Goal: Task Accomplishment & Management: Manage account settings

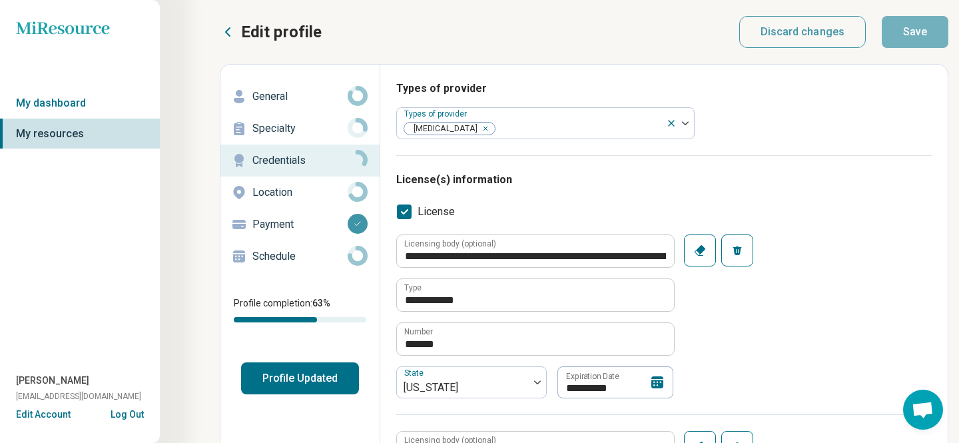
type textarea "*"
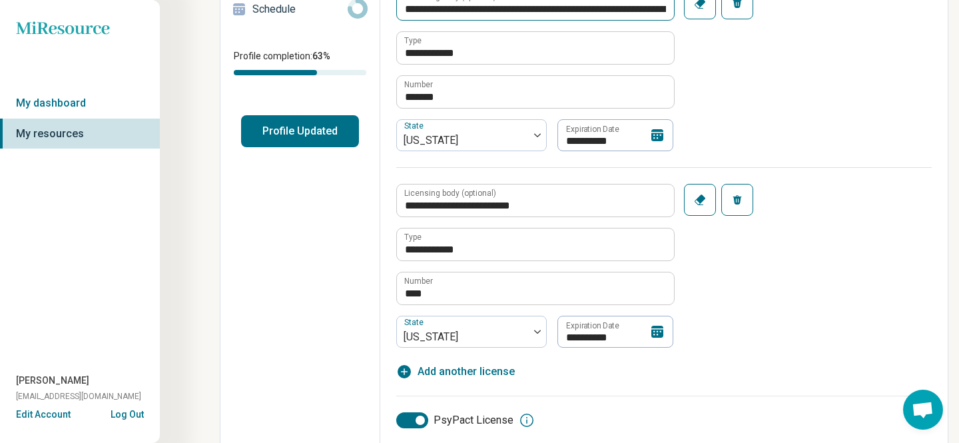
scroll to position [255, 0]
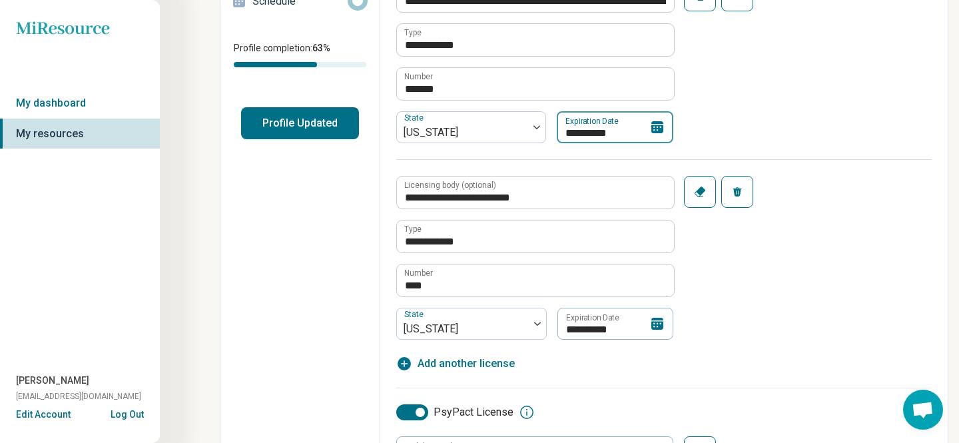
click at [673, 143] on input "**********" at bounding box center [615, 127] width 117 height 32
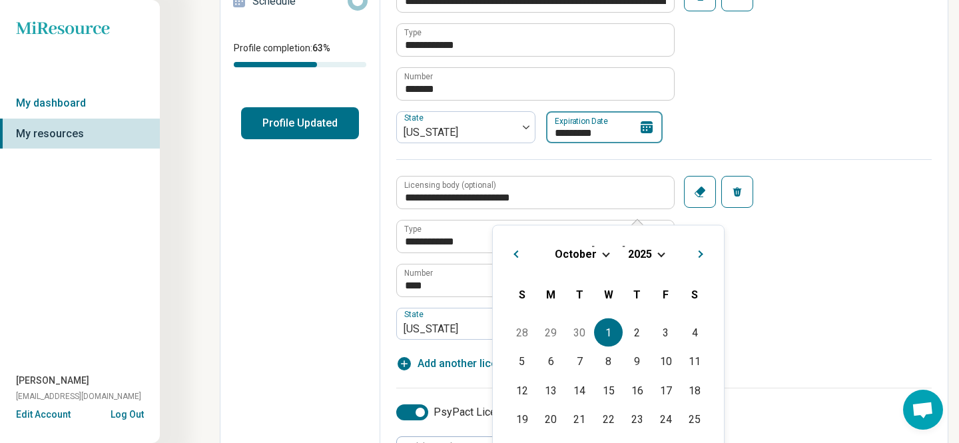
type input "**********"
type textarea "*"
type input "**********"
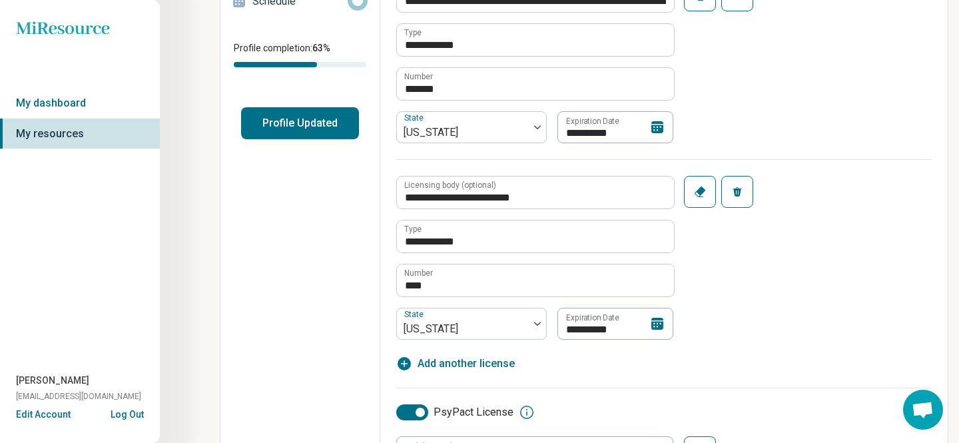
click at [873, 159] on div "**********" at bounding box center [663, 69] width 535 height 180
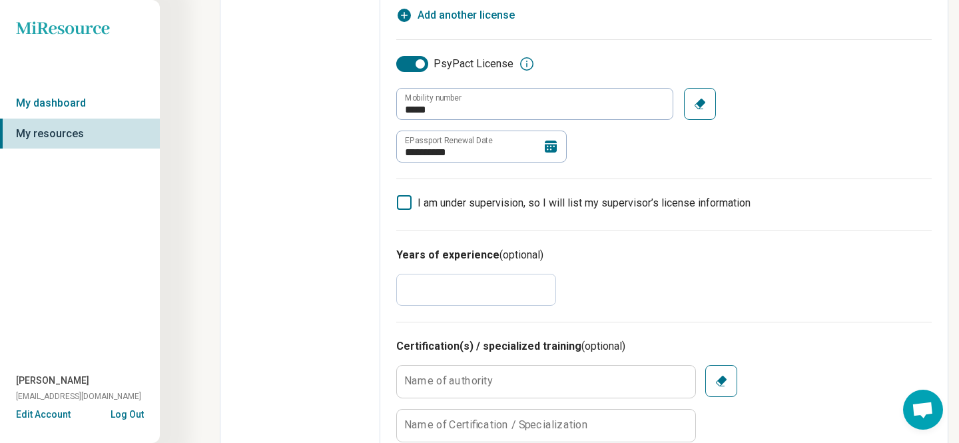
scroll to position [606, 0]
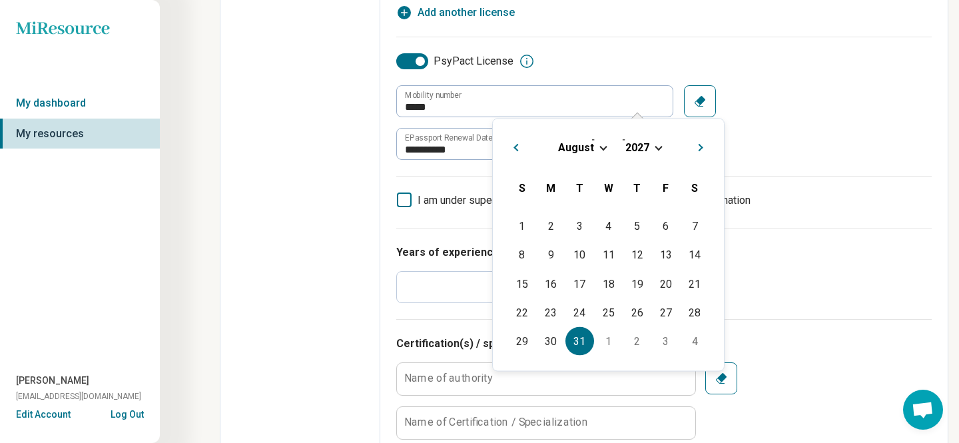
type input "**********"
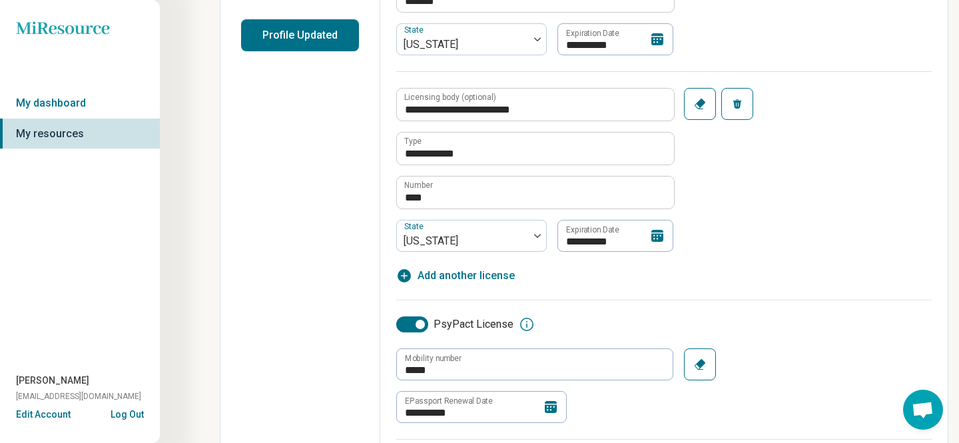
scroll to position [0, 0]
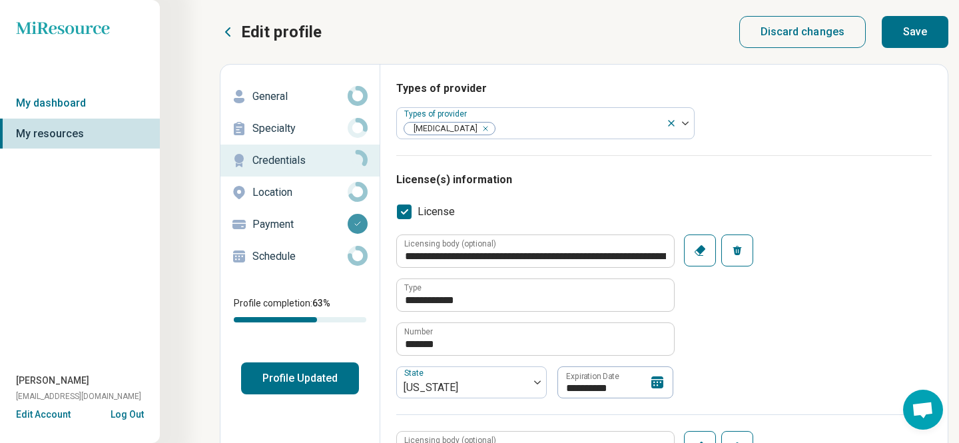
click at [897, 45] on button "Save" at bounding box center [914, 32] width 67 height 32
click at [910, 37] on button "Save" at bounding box center [914, 32] width 67 height 32
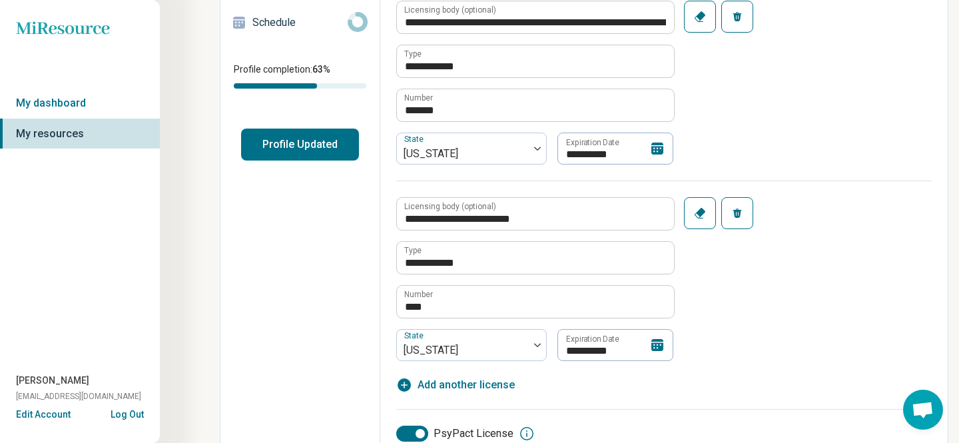
scroll to position [244, 0]
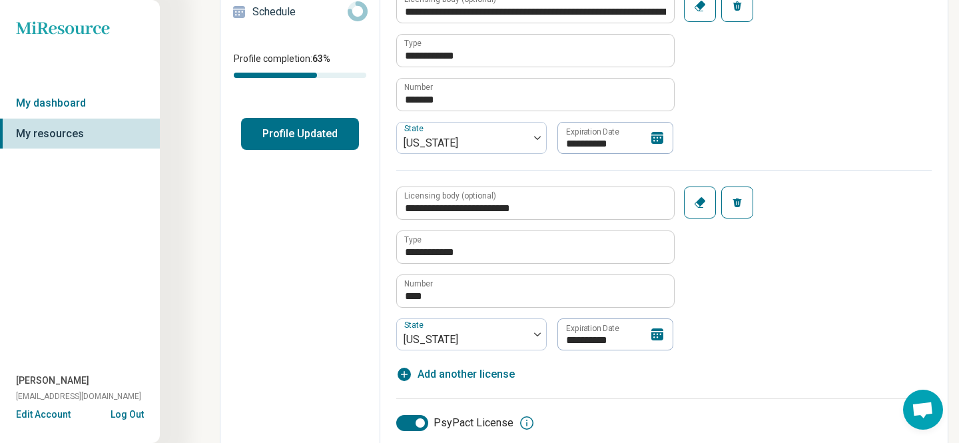
click at [359, 150] on button "Profile Updated" at bounding box center [300, 134] width 118 height 32
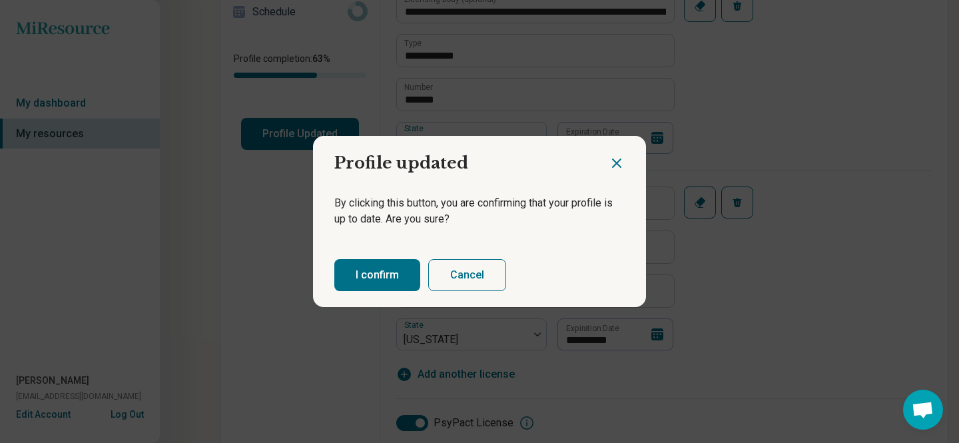
click at [387, 291] on button "I confirm" at bounding box center [377, 275] width 86 height 32
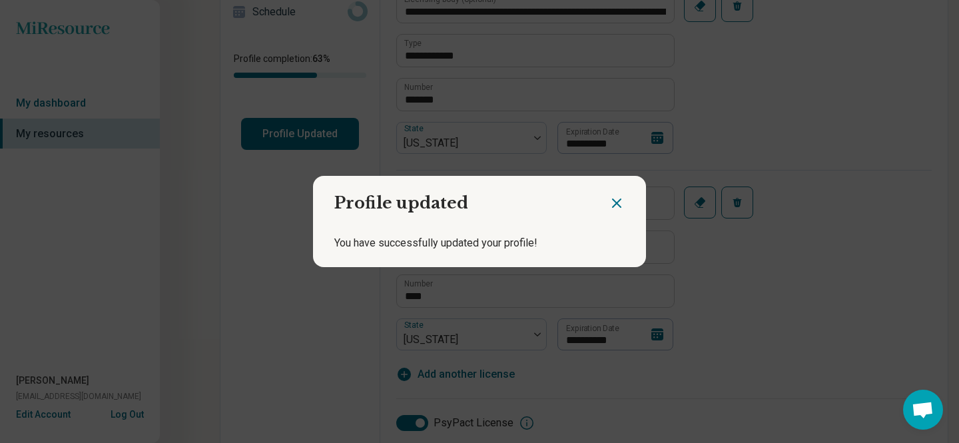
click at [609, 197] on icon "Close dialog" at bounding box center [617, 203] width 16 height 16
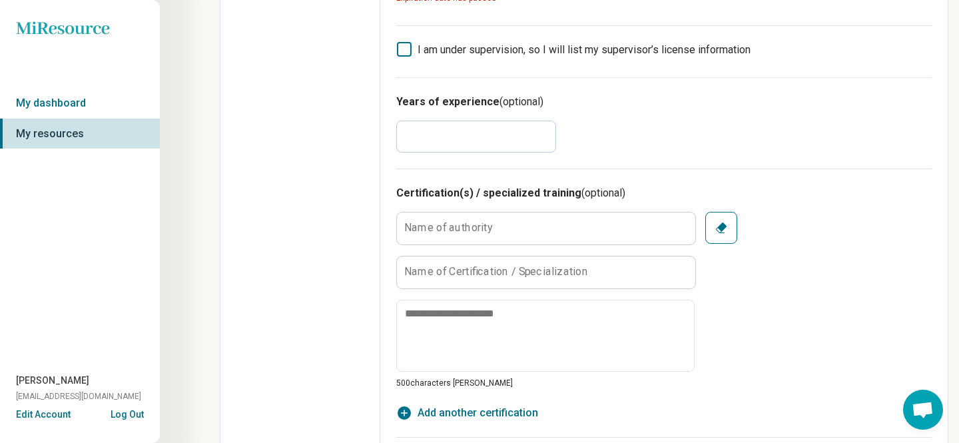
scroll to position [778, 0]
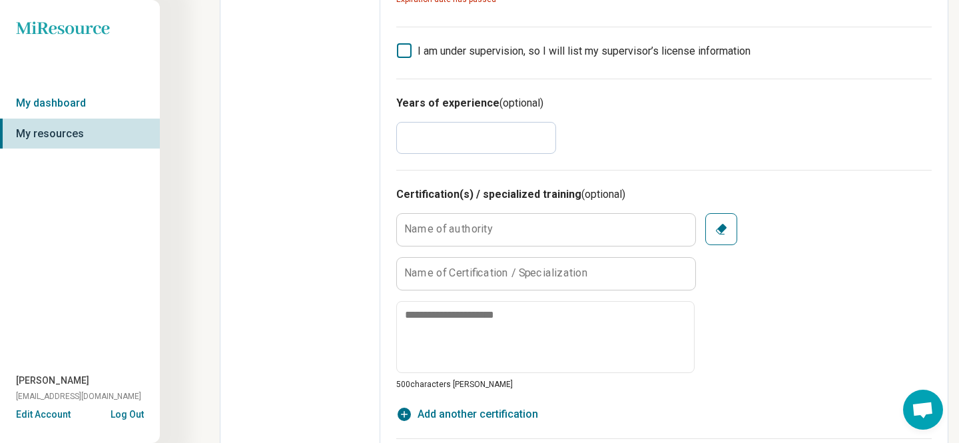
click at [317, 105] on div "Edit profile General Specialty Credentials Location Payment Schedule Profile co…" at bounding box center [300, 224] width 160 height 1875
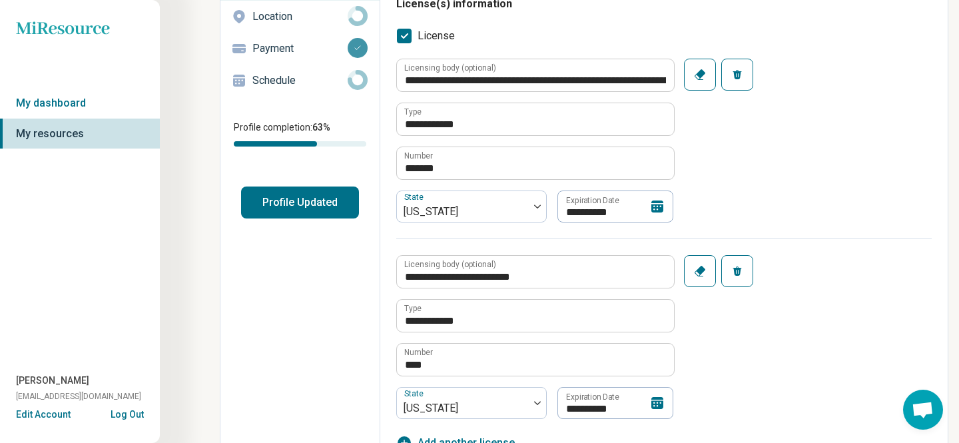
scroll to position [0, 0]
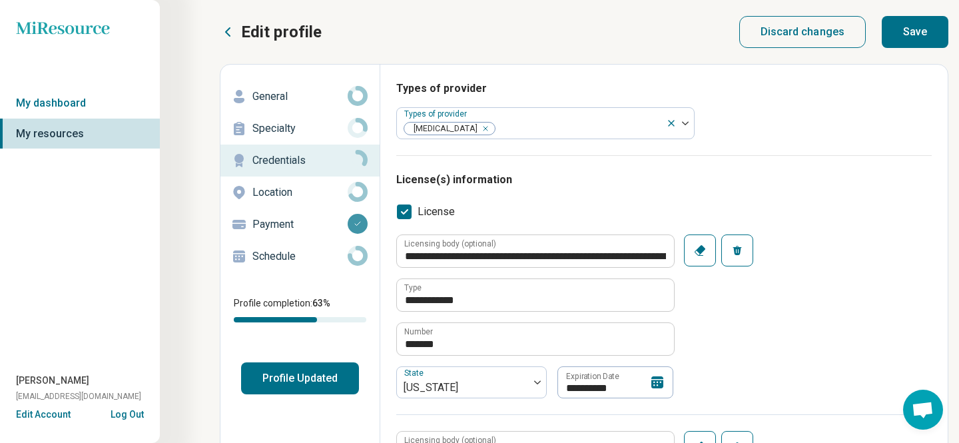
click at [919, 39] on button "Save" at bounding box center [914, 32] width 67 height 32
type textarea "*"
click at [326, 200] on p "Location" at bounding box center [299, 192] width 95 height 16
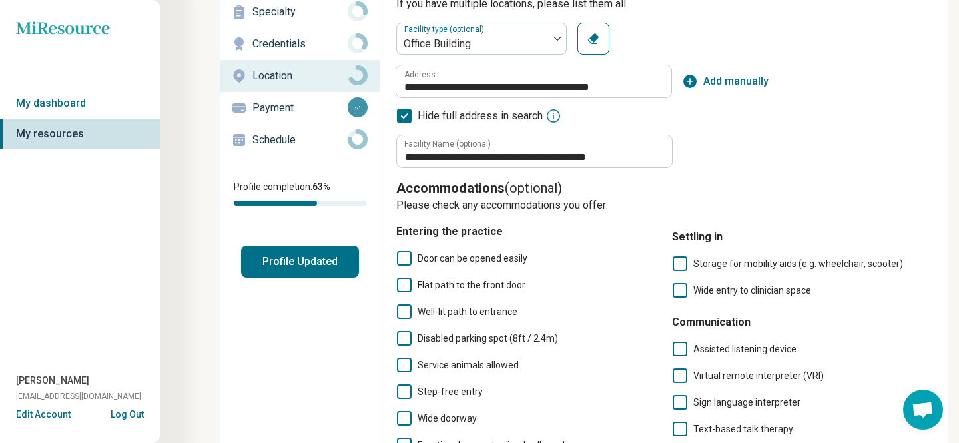
scroll to position [130, 0]
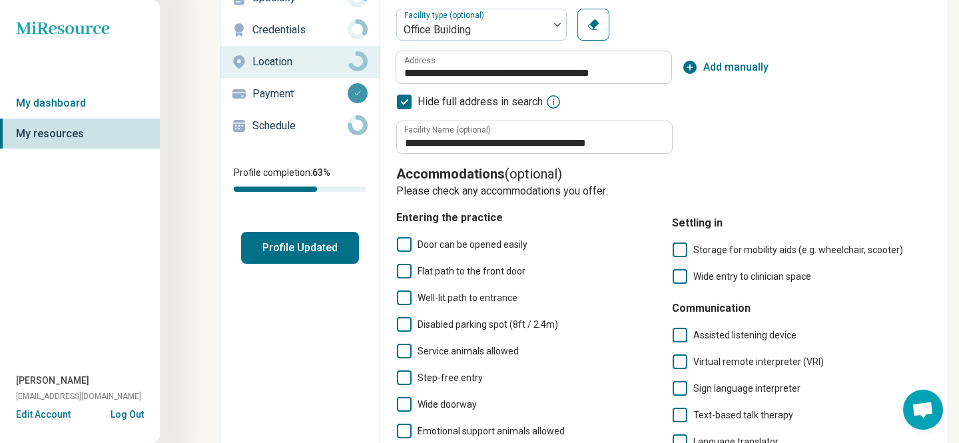
click at [348, 102] on p "Payment" at bounding box center [299, 94] width 95 height 16
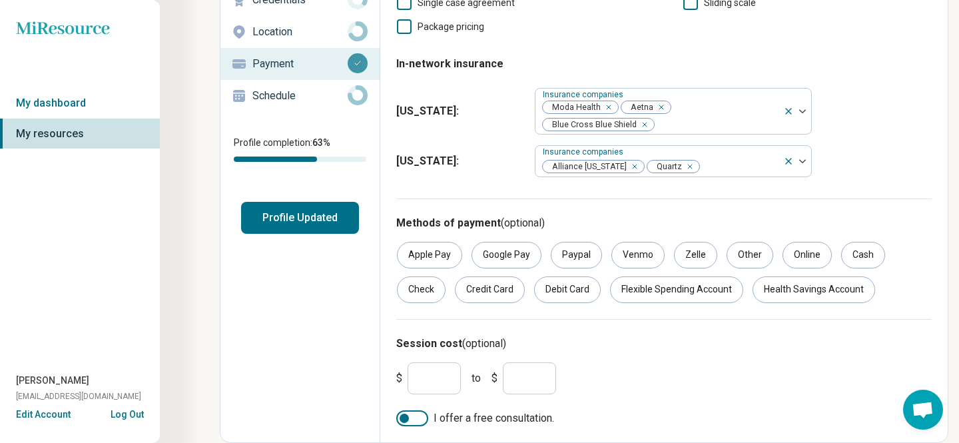
scroll to position [364, 0]
click at [428, 414] on div at bounding box center [412, 418] width 32 height 16
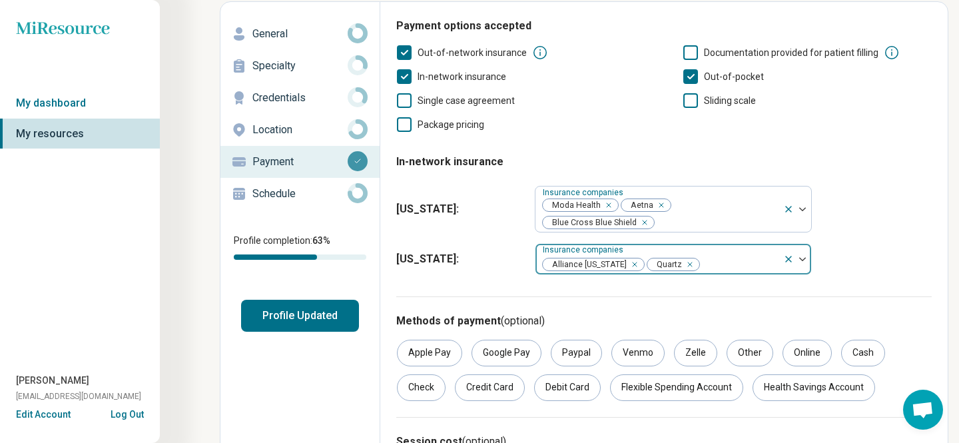
scroll to position [0, 0]
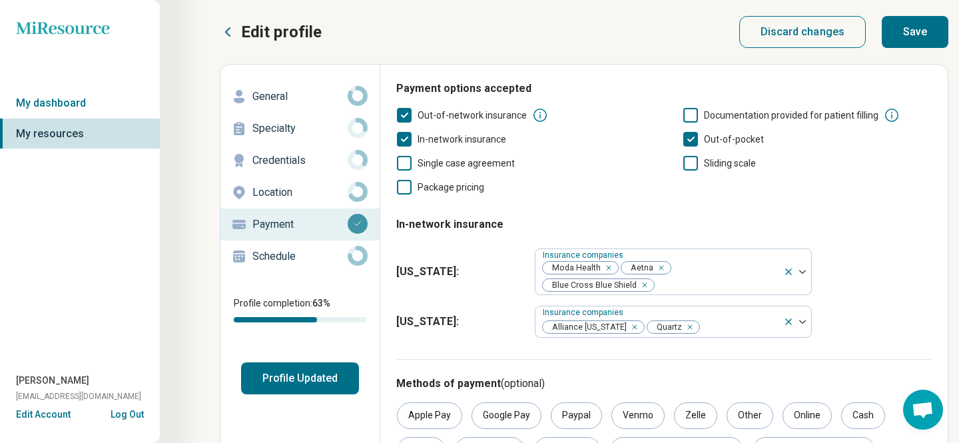
click at [900, 43] on button "Save" at bounding box center [914, 32] width 67 height 32
click at [348, 264] on p "Schedule" at bounding box center [299, 256] width 95 height 16
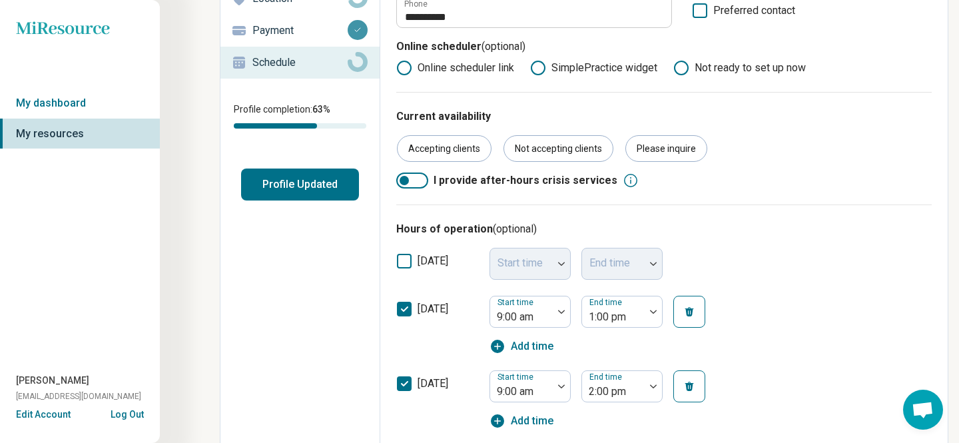
scroll to position [194, 0]
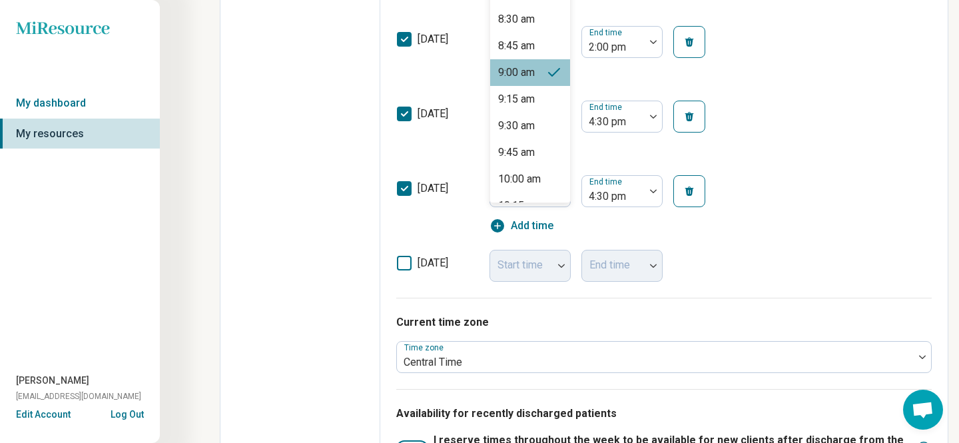
scroll to position [885, 0]
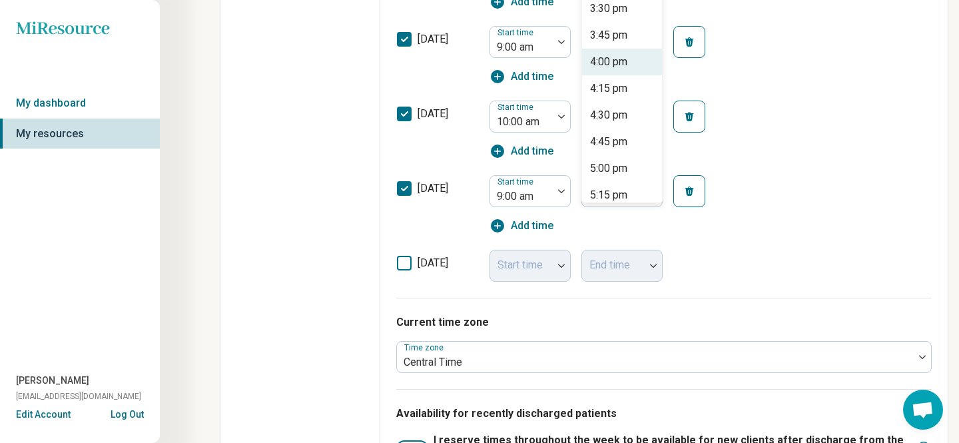
click at [662, 75] on div "4:00 pm" at bounding box center [622, 62] width 80 height 27
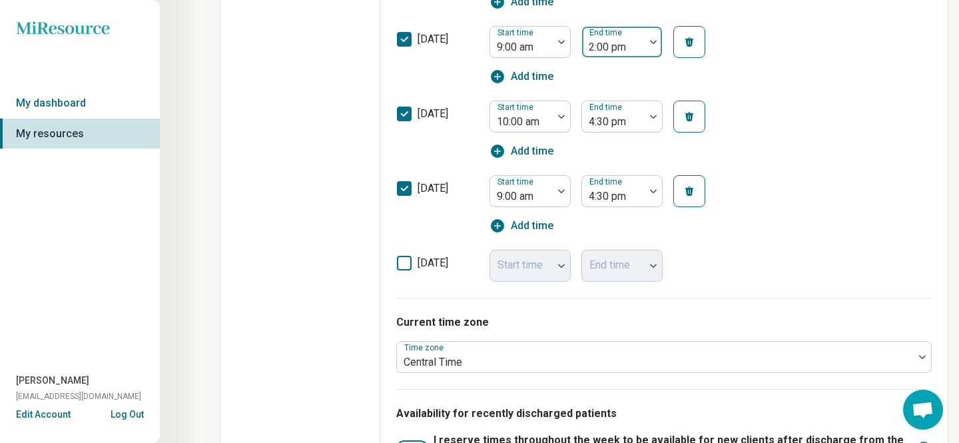
click at [662, 57] on div at bounding box center [652, 42] width 17 height 31
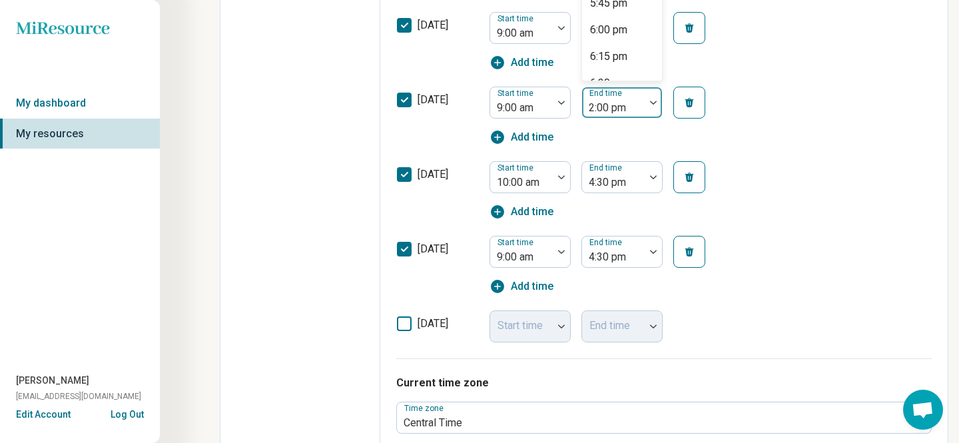
scroll to position [759, 0]
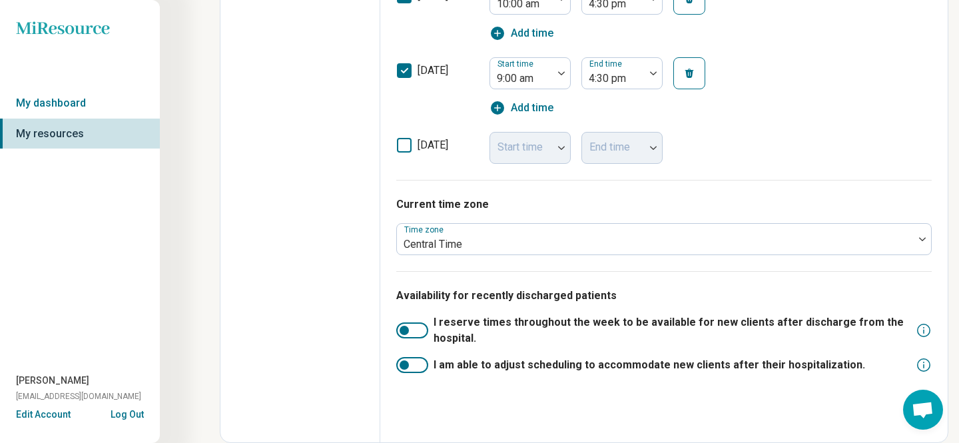
scroll to position [748, 0]
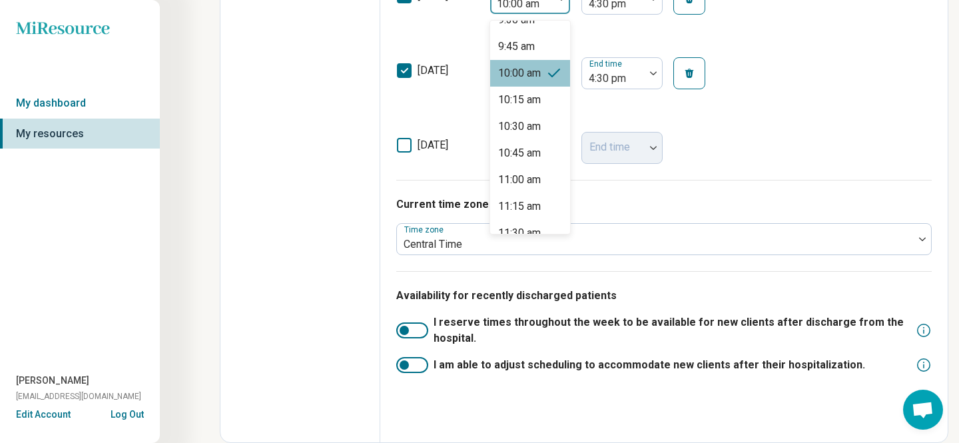
scroll to position [799, 0]
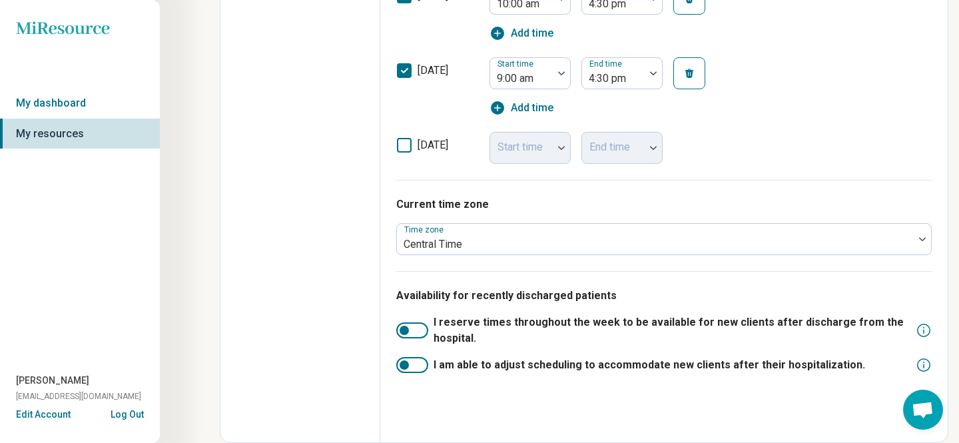
click at [729, 41] on div "Start time 10:00 am End time 4:30 pm Add time" at bounding box center [609, 12] width 240 height 59
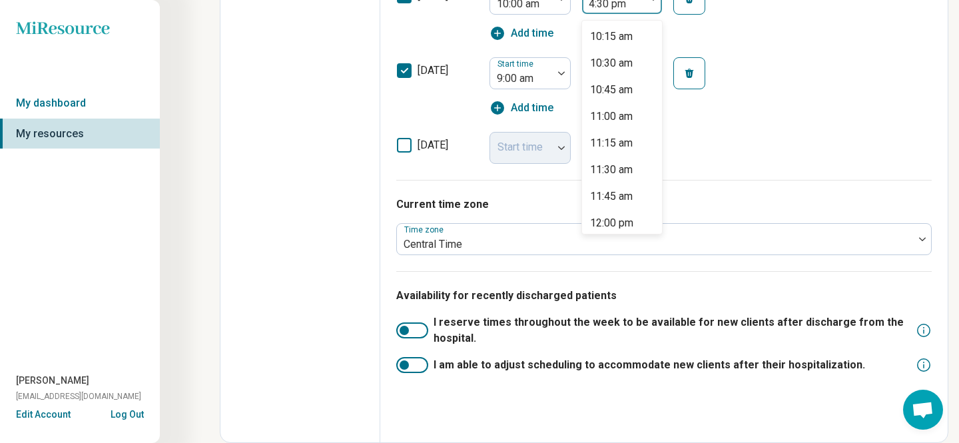
scroll to position [569, 0]
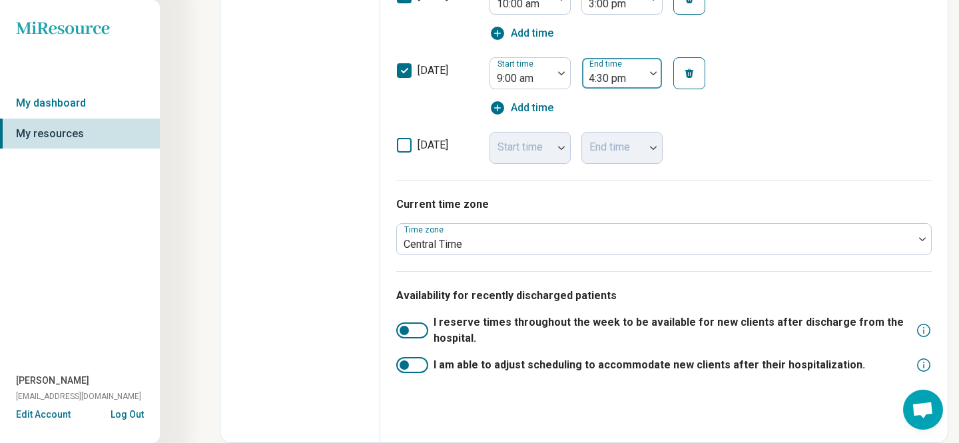
click at [639, 88] on div at bounding box center [613, 78] width 52 height 19
click at [694, 78] on icon "button" at bounding box center [689, 73] width 9 height 9
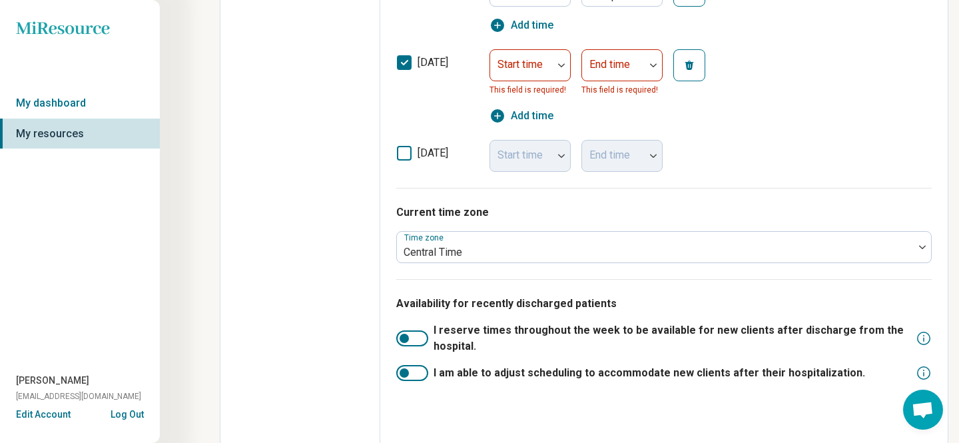
click at [411, 70] on icon at bounding box center [404, 62] width 15 height 15
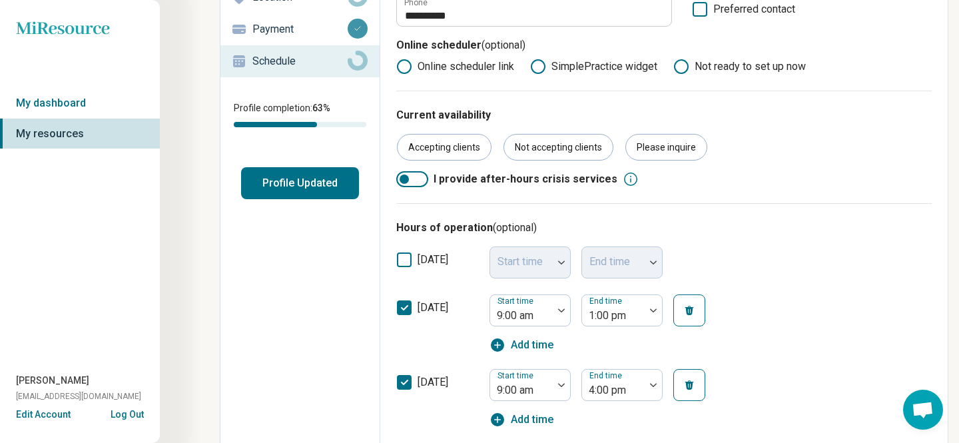
scroll to position [0, 0]
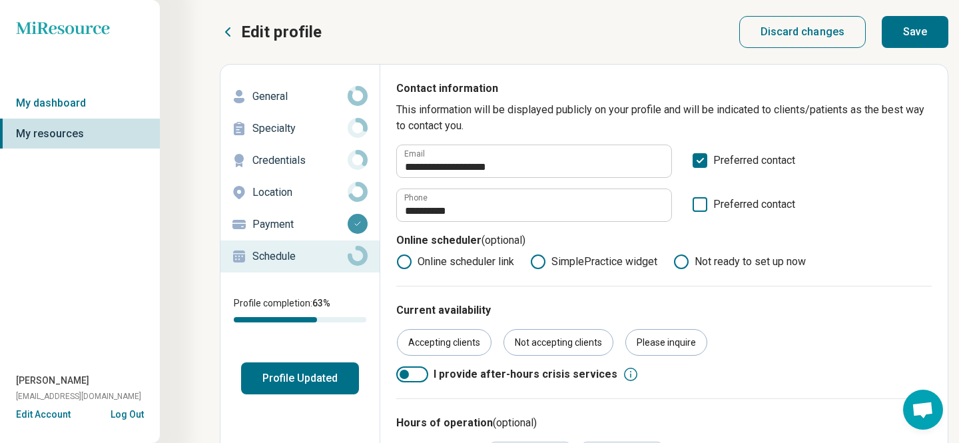
click at [893, 29] on button "Save" at bounding box center [914, 32] width 67 height 32
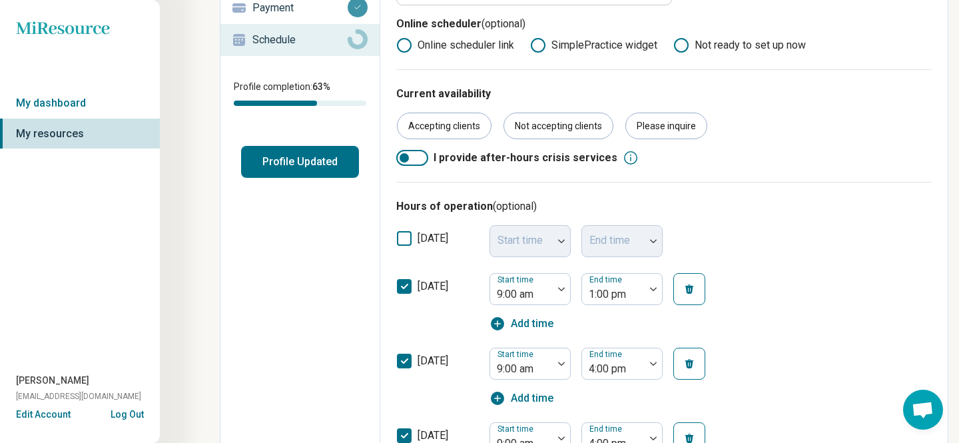
scroll to position [226, 0]
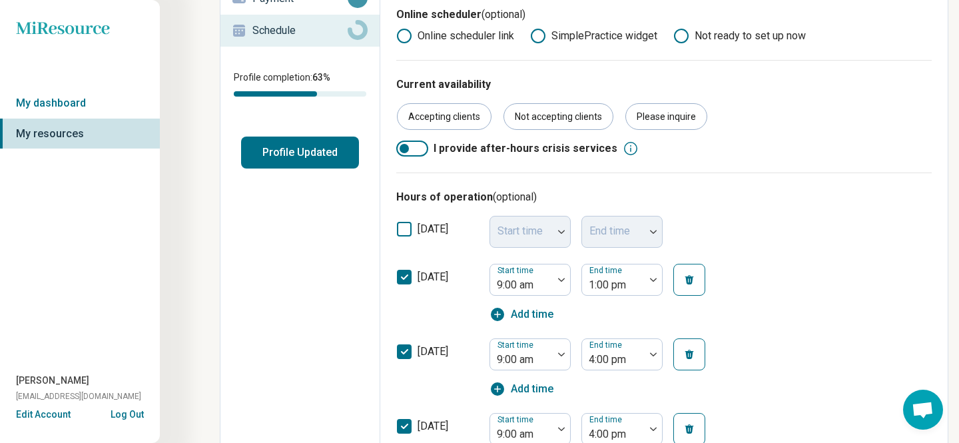
click at [359, 168] on button "Profile Updated" at bounding box center [300, 152] width 118 height 32
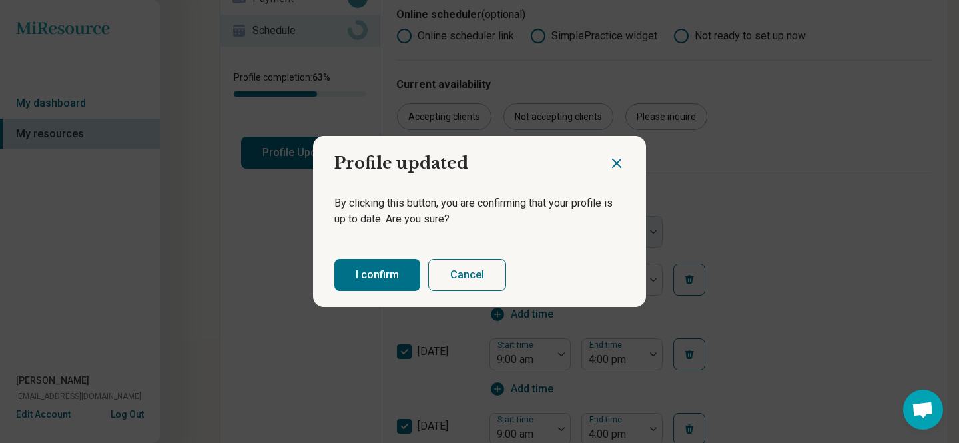
click at [391, 285] on button "I confirm" at bounding box center [377, 275] width 86 height 32
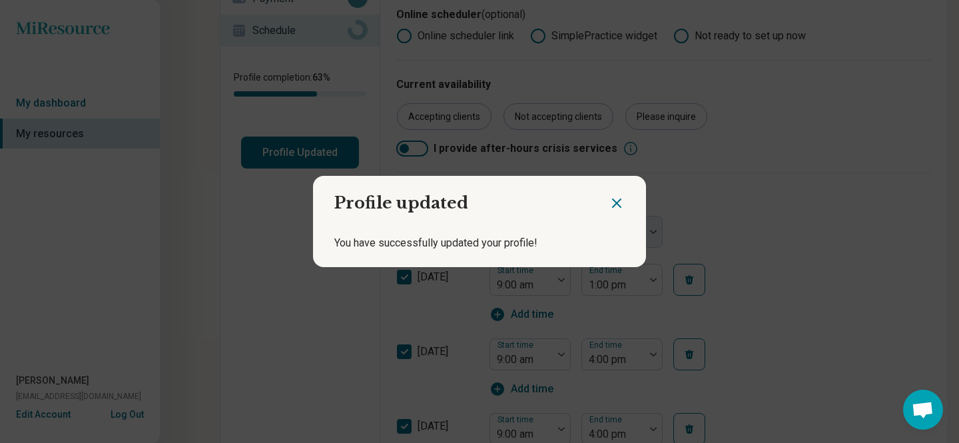
click at [609, 198] on icon "Close dialog" at bounding box center [617, 203] width 16 height 16
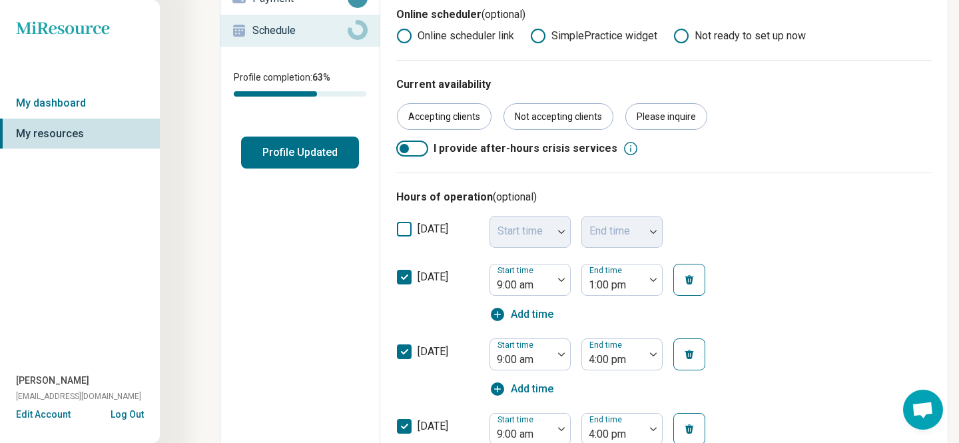
scroll to position [0, 0]
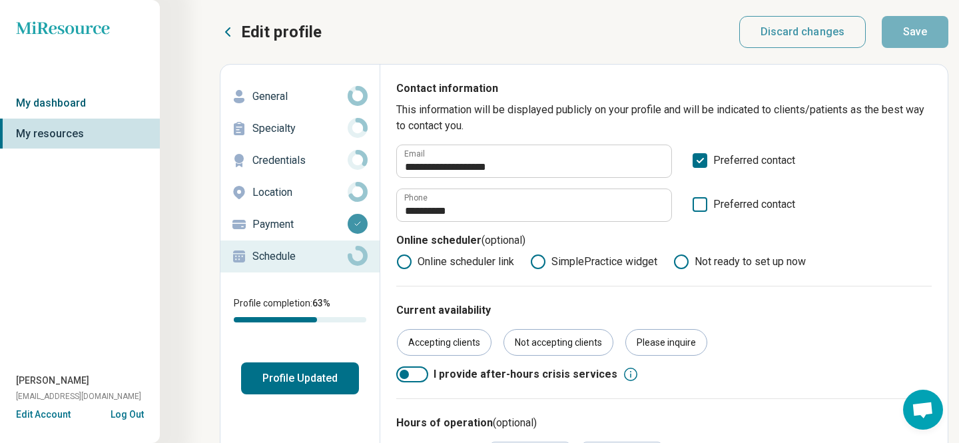
click at [87, 117] on link "My dashboard" at bounding box center [80, 103] width 160 height 31
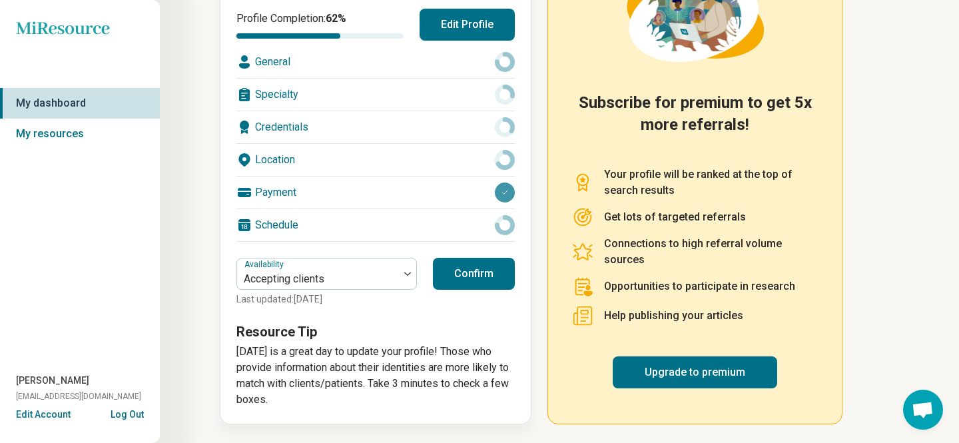
scroll to position [372, 0]
click at [515, 258] on button "Confirm" at bounding box center [474, 274] width 82 height 32
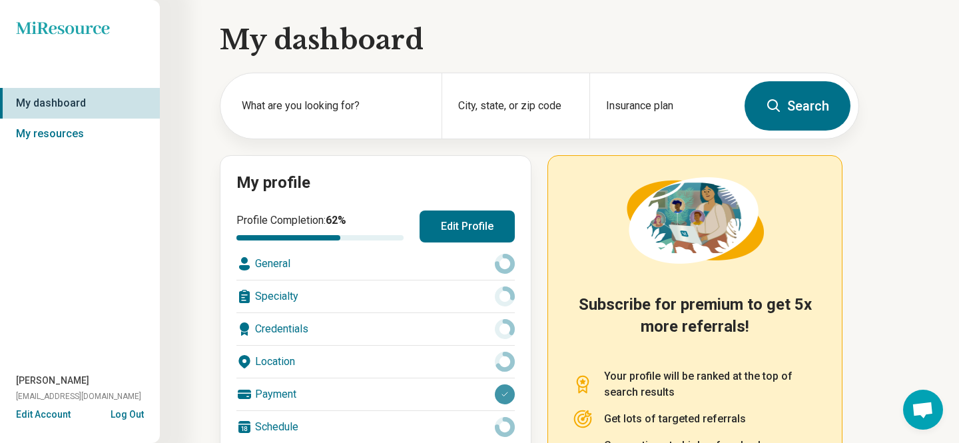
click at [402, 59] on h1 "My dashboard" at bounding box center [539, 39] width 639 height 37
